Goal: Navigation & Orientation: Find specific page/section

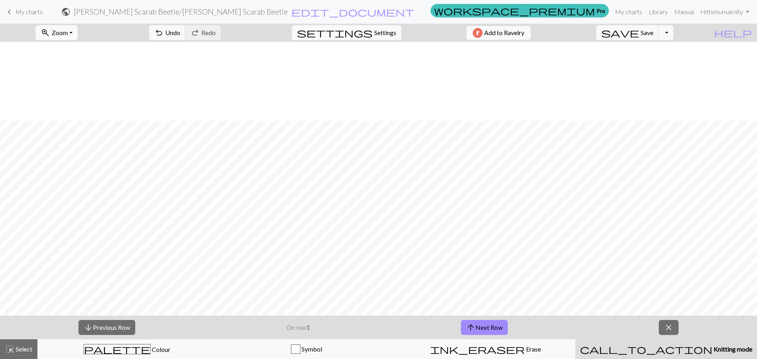
scroll to position [138, 0]
click at [102, 327] on button "arrow_downward Previous Row" at bounding box center [107, 327] width 57 height 15
click at [525, 32] on span "Add to Ravelry" at bounding box center [504, 33] width 40 height 10
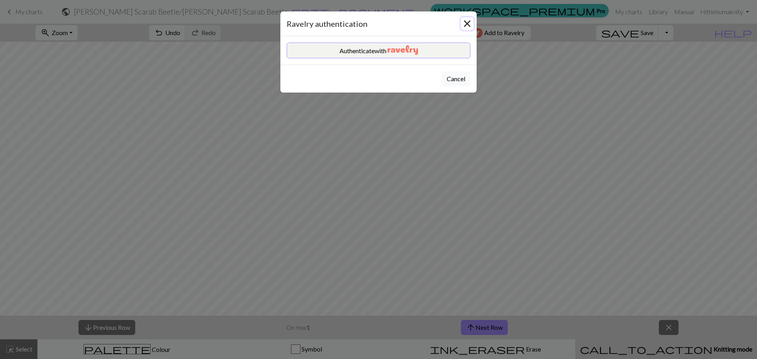
click at [469, 22] on button "Close" at bounding box center [467, 23] width 13 height 13
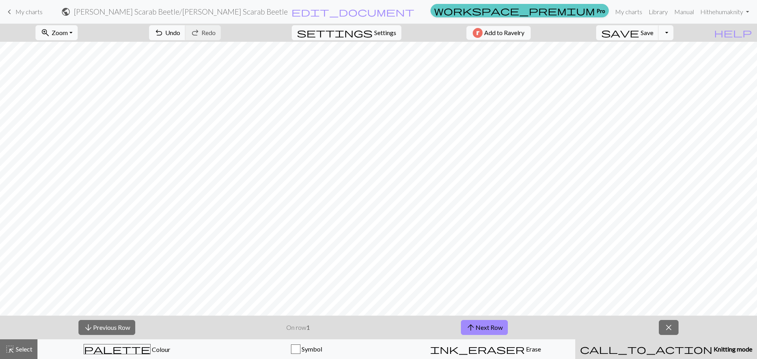
click at [595, 12] on link "workspace_premium Pro" at bounding box center [520, 10] width 178 height 13
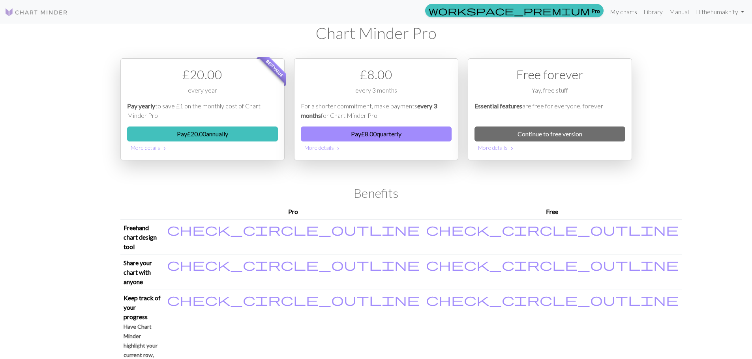
click at [623, 10] on link "My charts" at bounding box center [623, 12] width 34 height 16
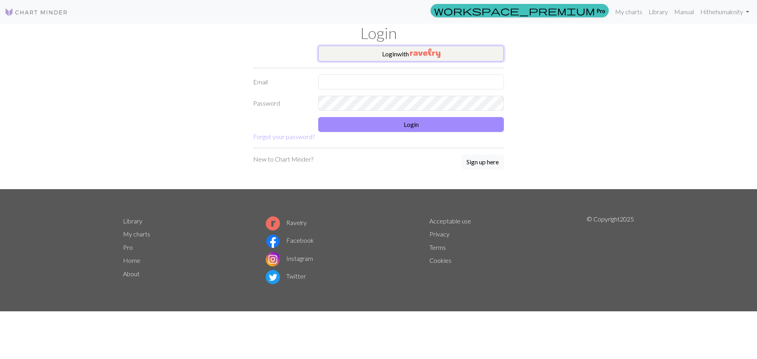
click at [413, 52] on img "button" at bounding box center [425, 53] width 30 height 9
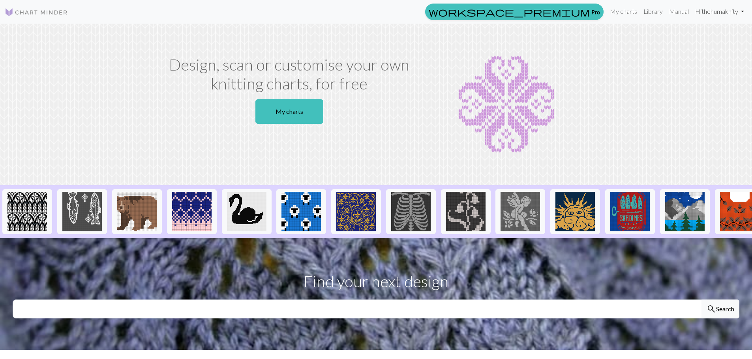
click at [710, 13] on link "Hi thehumaknity" at bounding box center [719, 12] width 55 height 16
click at [617, 11] on link "My charts" at bounding box center [623, 12] width 34 height 16
